Goal: Information Seeking & Learning: Check status

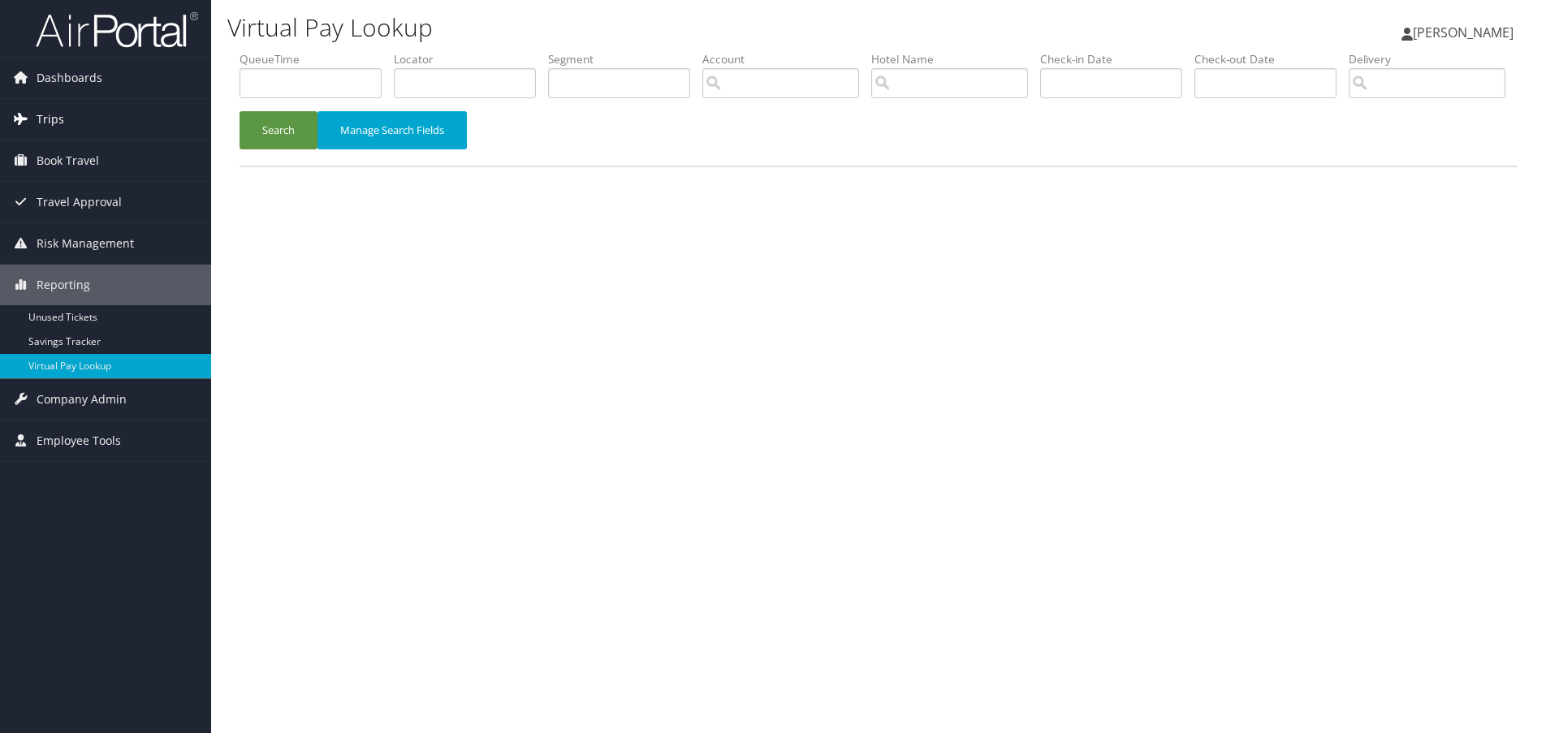
click at [49, 117] on span "Trips" at bounding box center [51, 119] width 28 height 41
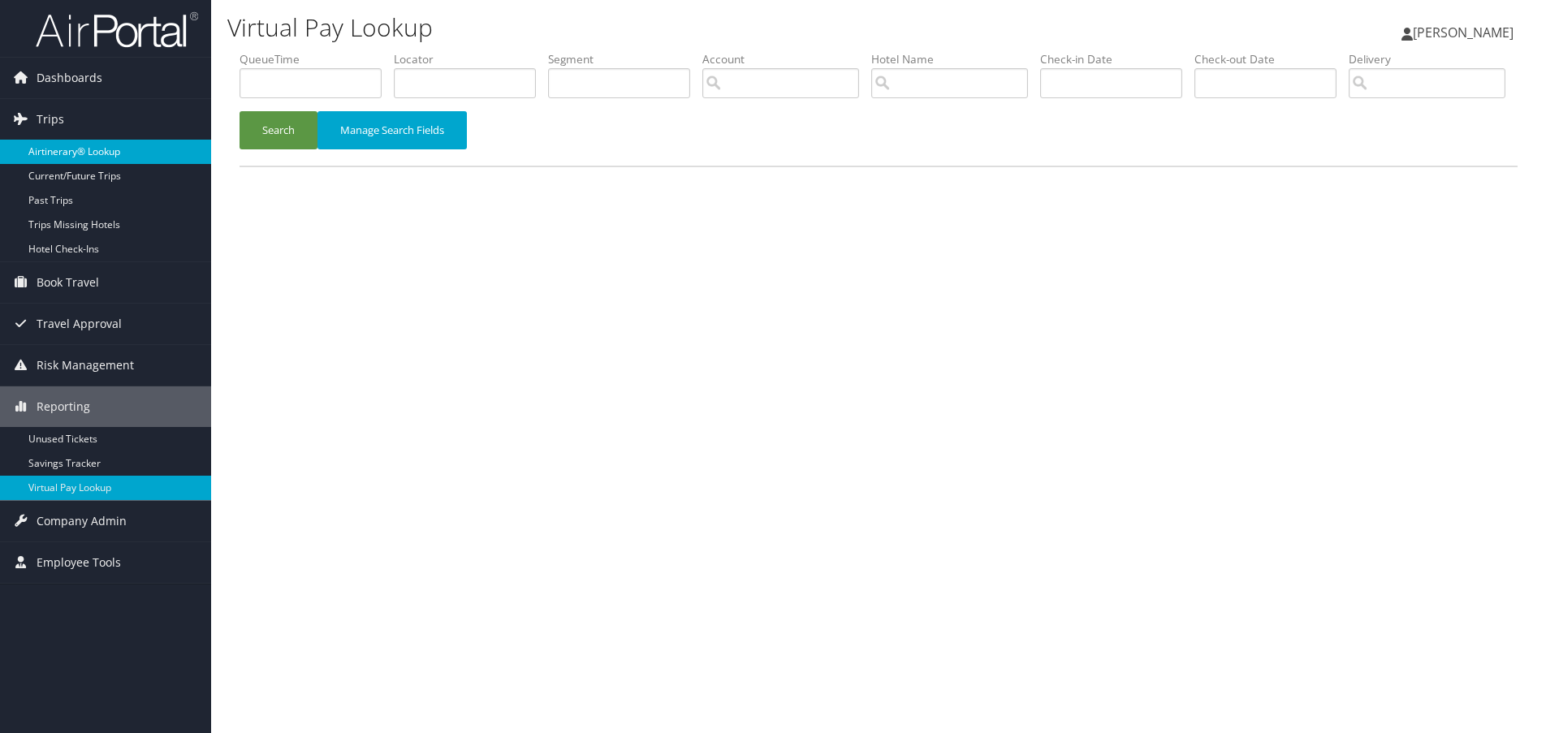
click at [61, 151] on link "Airtinerary® Lookup" at bounding box center [105, 152] width 211 height 24
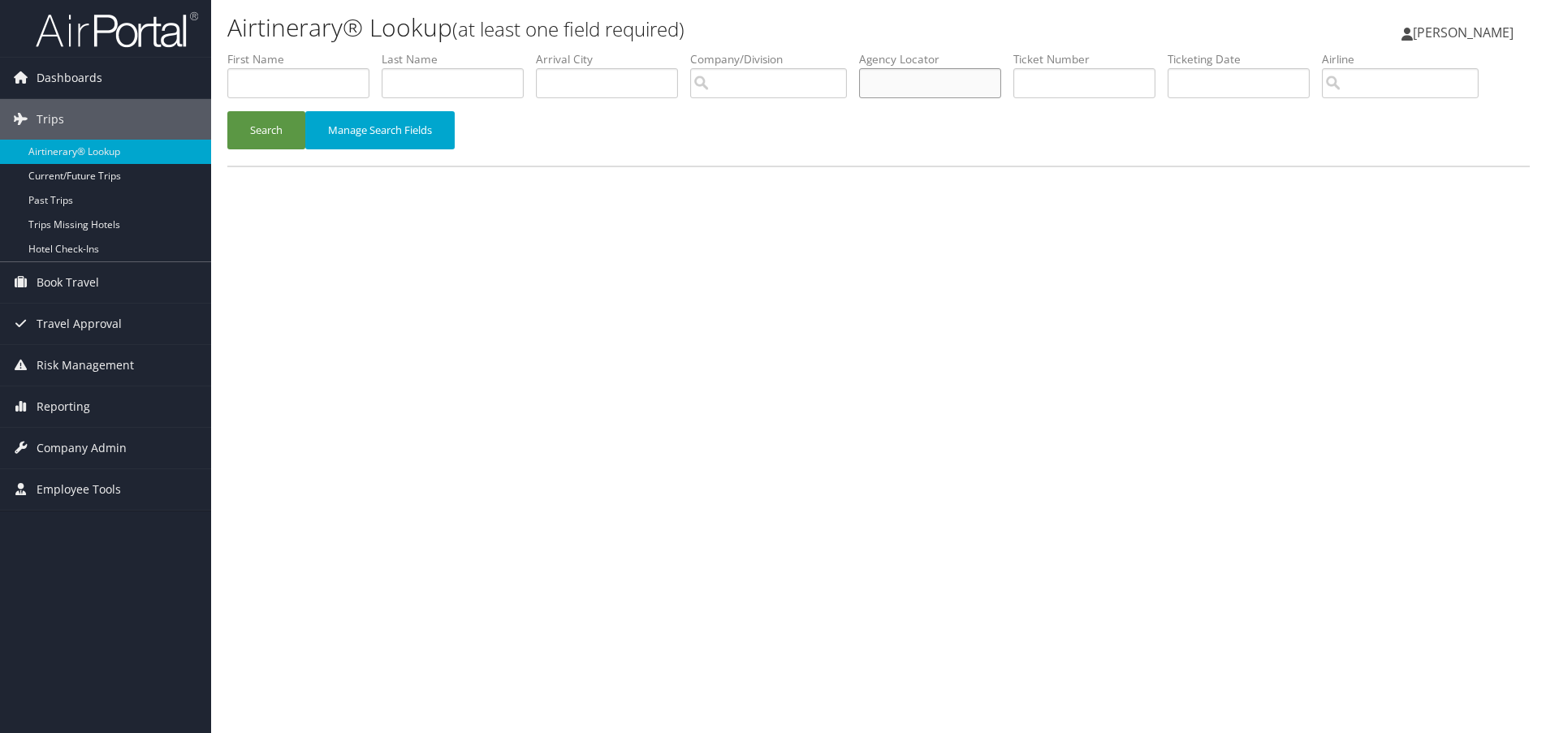
click at [941, 85] on input "text" at bounding box center [930, 83] width 142 height 30
click at [925, 73] on input "text" at bounding box center [930, 83] width 142 height 30
paste input "UBPRYB"
type input "UBPRYB"
click at [255, 124] on button "Search" at bounding box center [266, 130] width 78 height 38
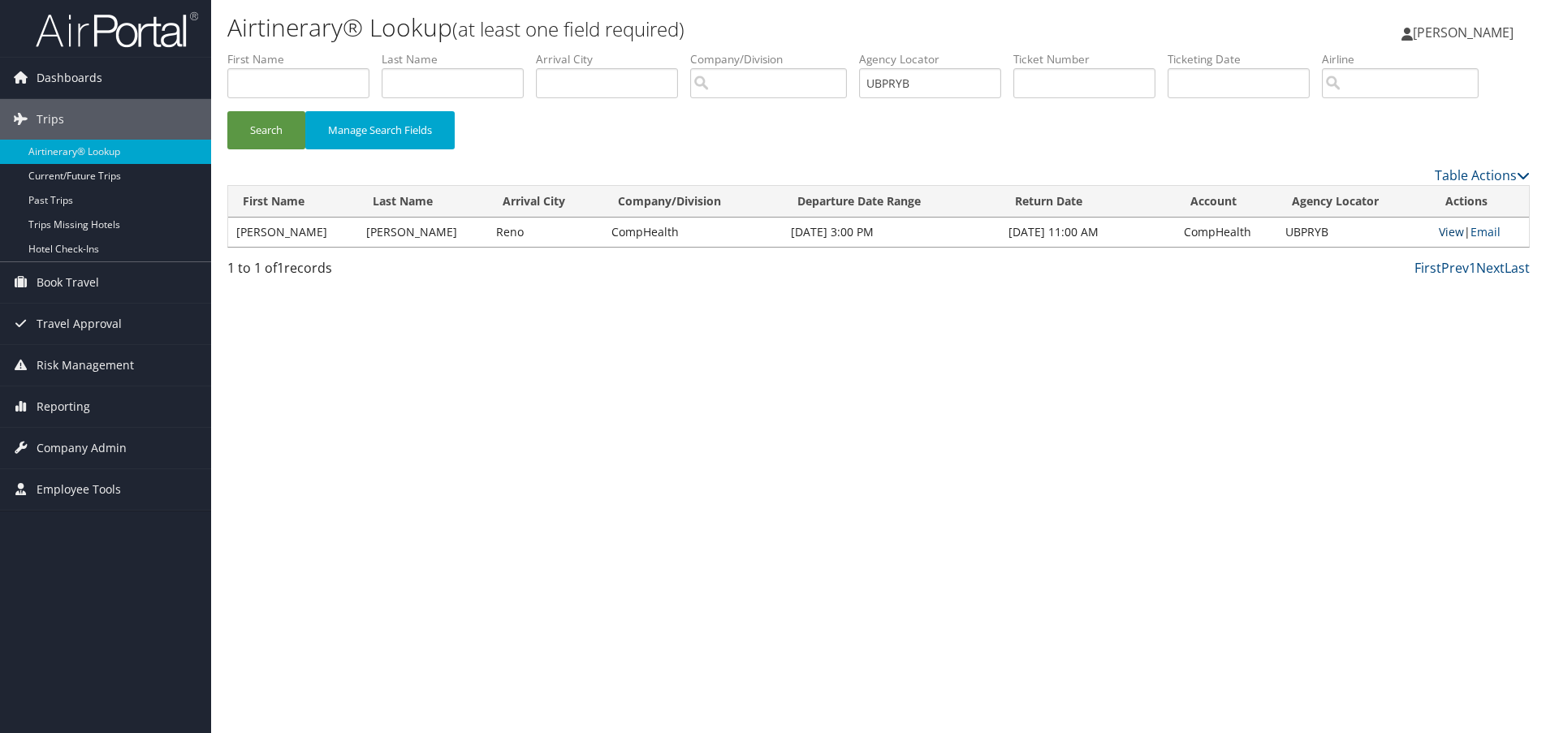
click at [1448, 232] on link "View" at bounding box center [1451, 231] width 25 height 15
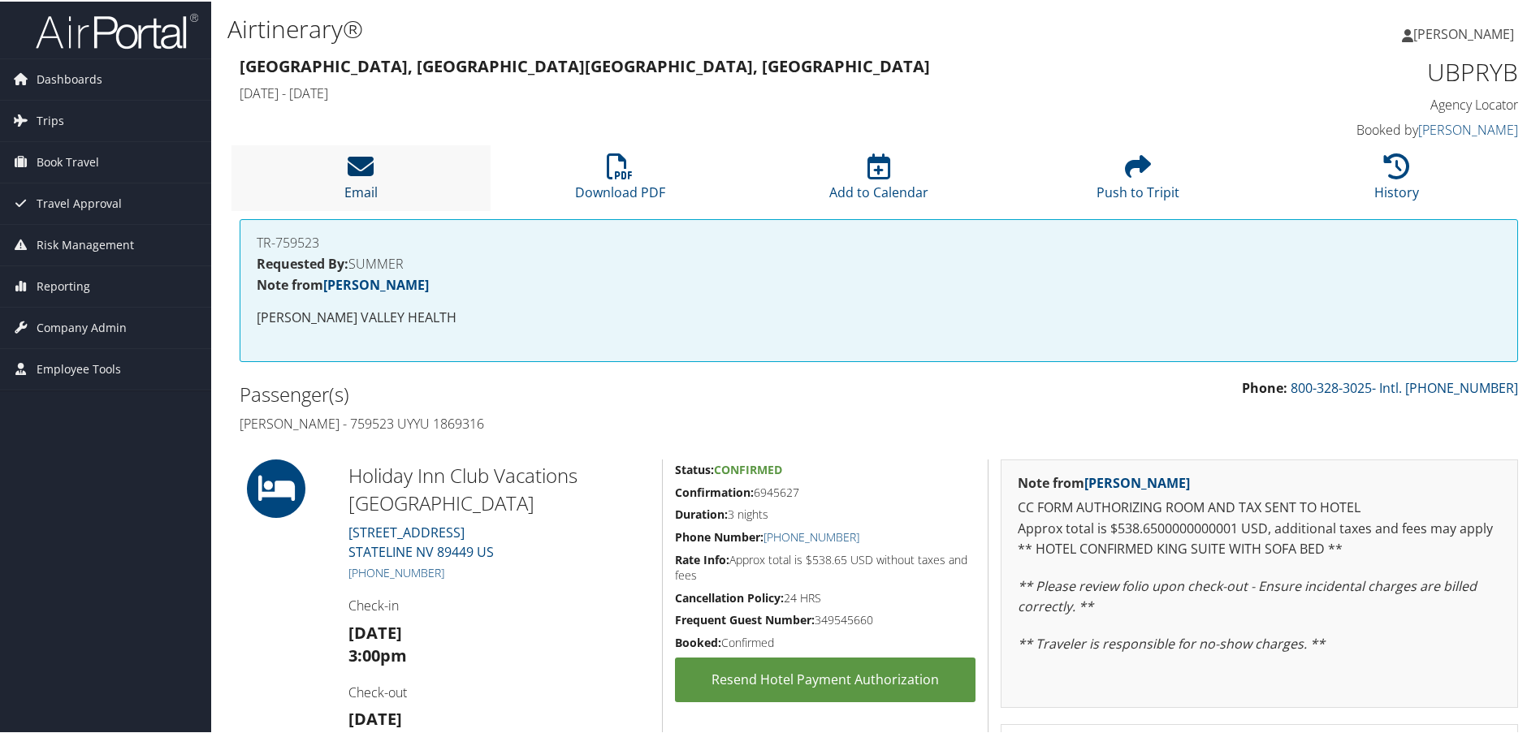
click at [365, 171] on icon at bounding box center [361, 165] width 26 height 26
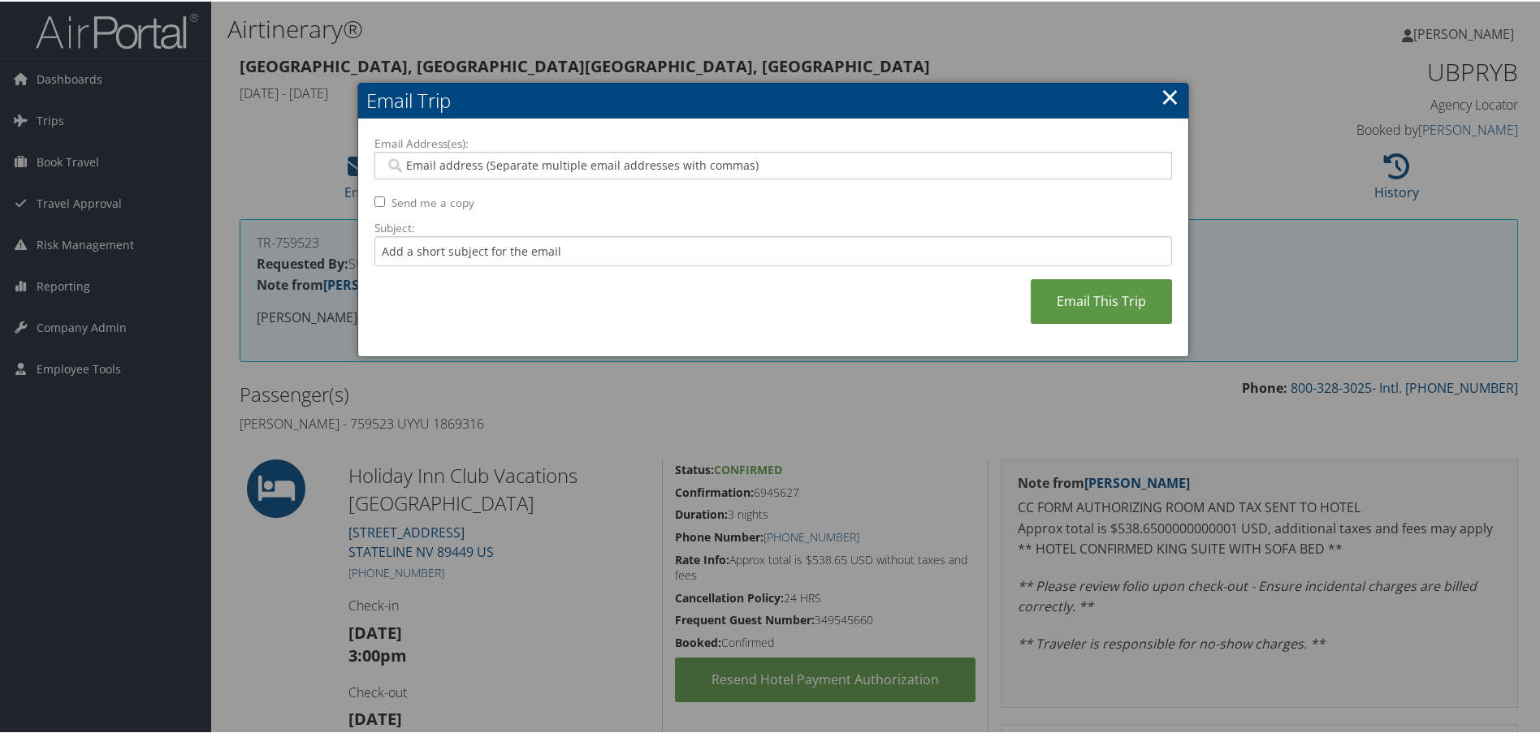
click at [634, 159] on input "Email Address(es):" at bounding box center [773, 164] width 776 height 16
type input "kenneth"
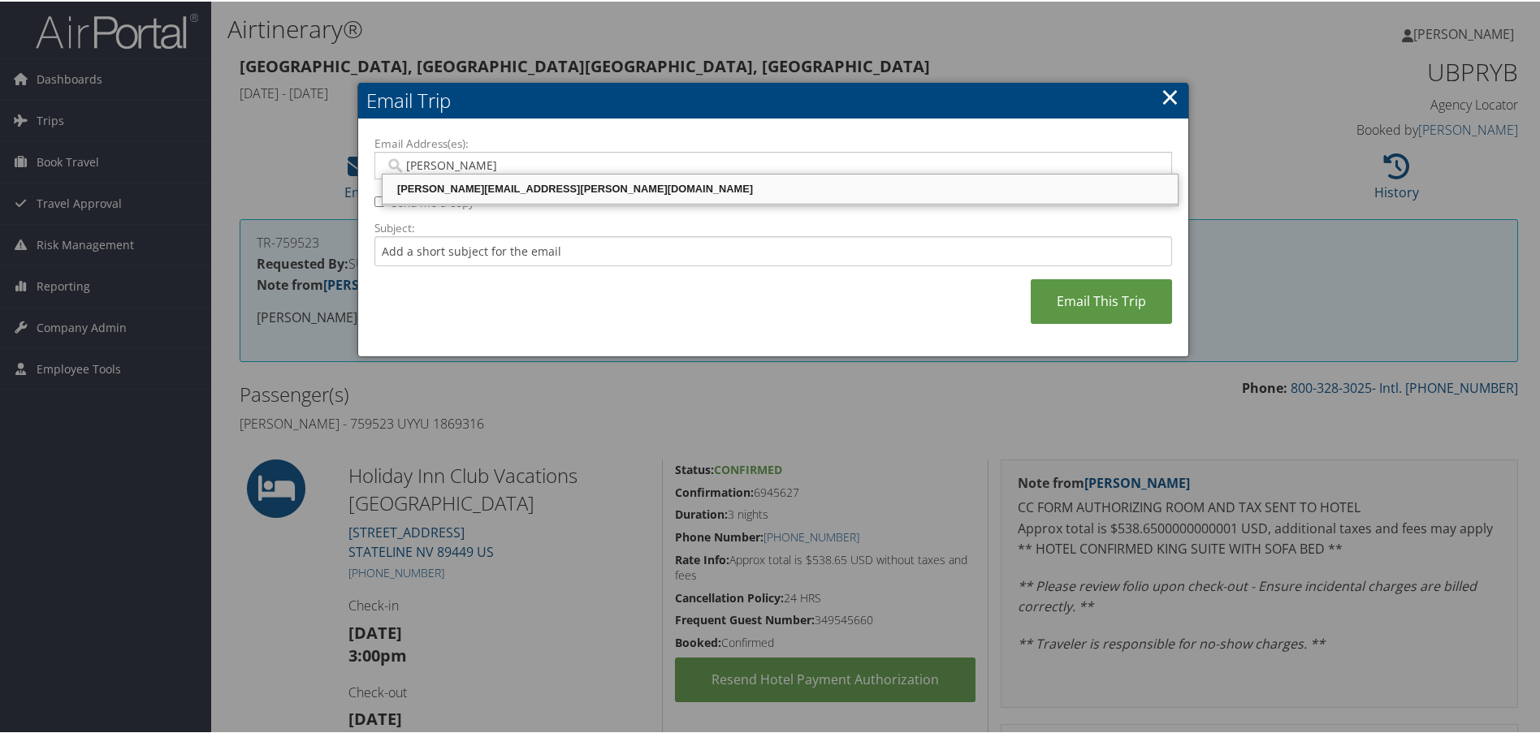
click at [634, 182] on div "KENNETH.ZACHARY@CHGHEALTHCARE.COM" at bounding box center [780, 187] width 790 height 16
type input "KENNETH.ZACHARY@CHGHEALTHCARE.COM"
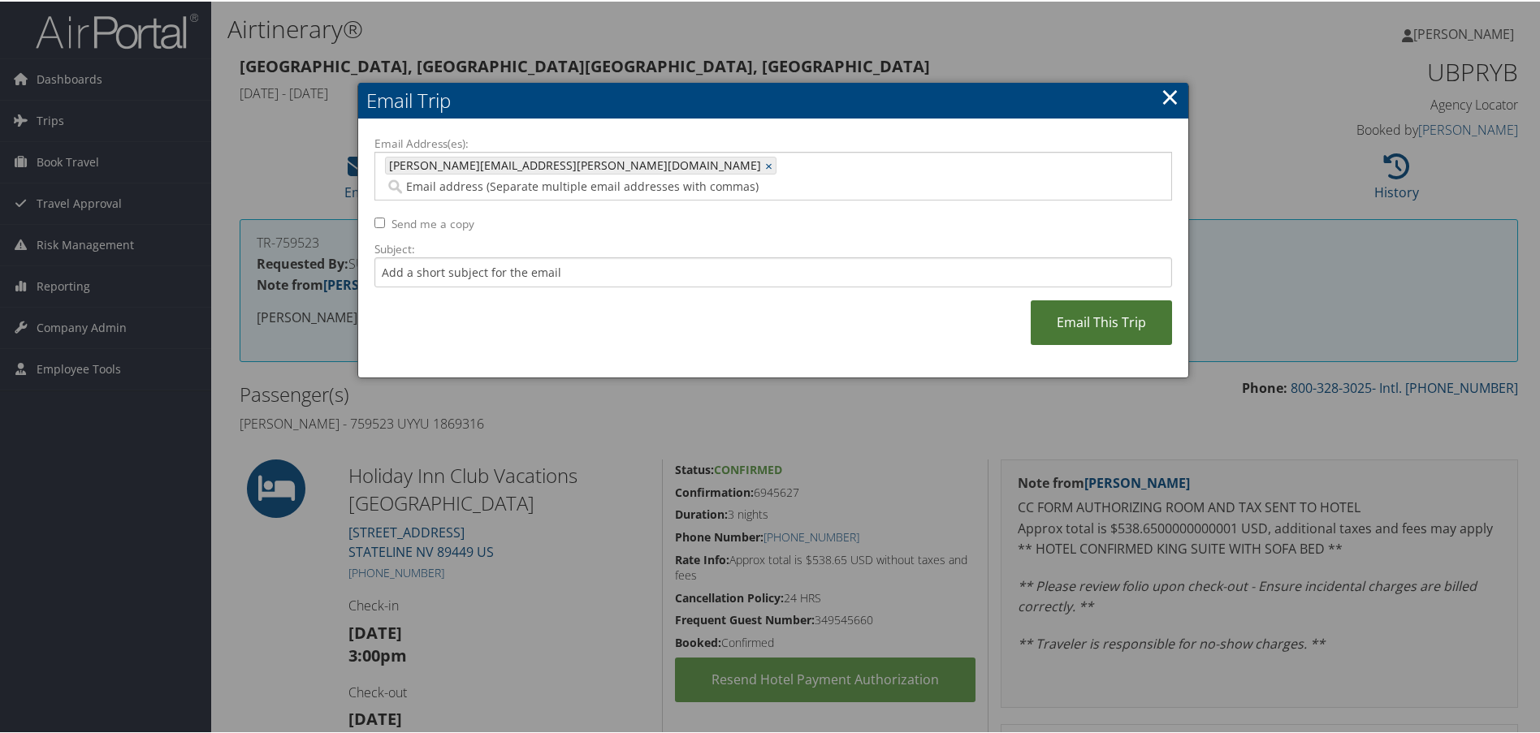
click at [1074, 299] on link "Email This Trip" at bounding box center [1101, 321] width 141 height 45
